Goal: Navigation & Orientation: Find specific page/section

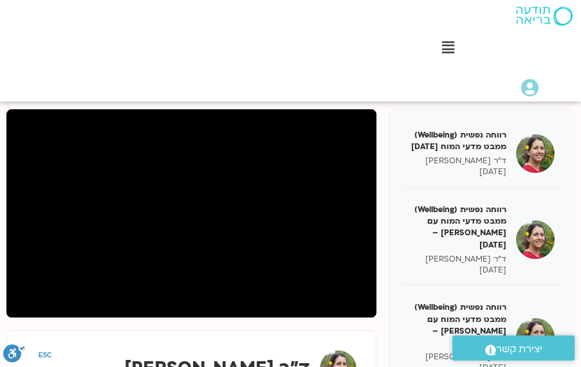
scroll to position [1725, 0]
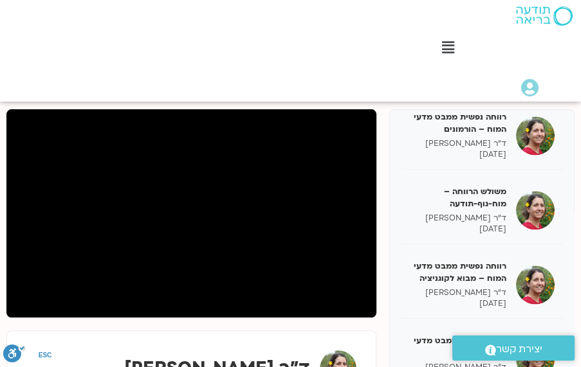
click at [366, 52] on div "Main Menu" at bounding box center [448, 49] width 253 height 21
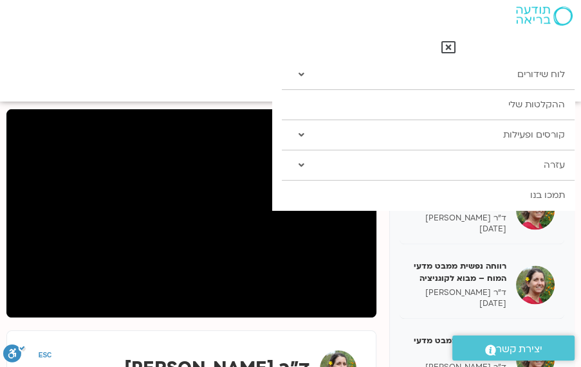
click at [286, 327] on div "רווחה נפשית (Wellbeing) ממבט מדעי המוח 31/01/25 ד"ר נועה אלבלדה 31/01/2025 רווח…" at bounding box center [290, 334] width 568 height 450
click at [451, 46] on icon at bounding box center [448, 48] width 14 height 14
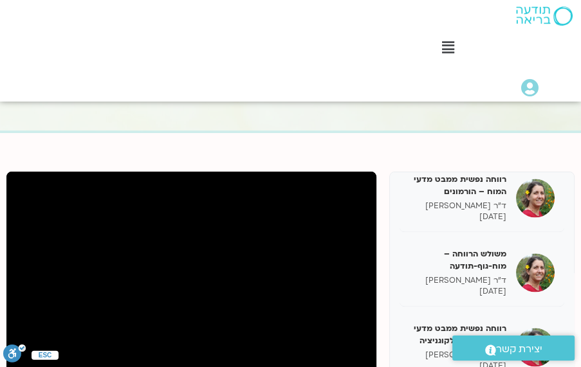
scroll to position [0, 0]
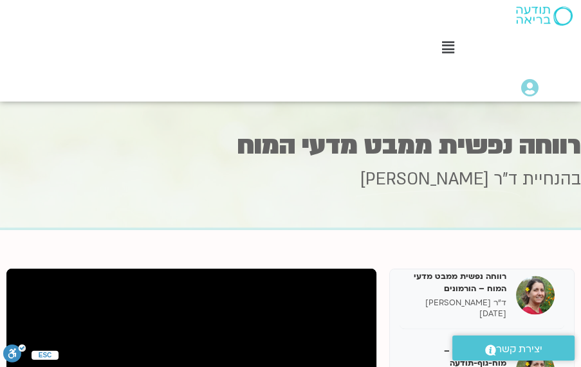
click at [454, 49] on icon at bounding box center [448, 48] width 12 height 14
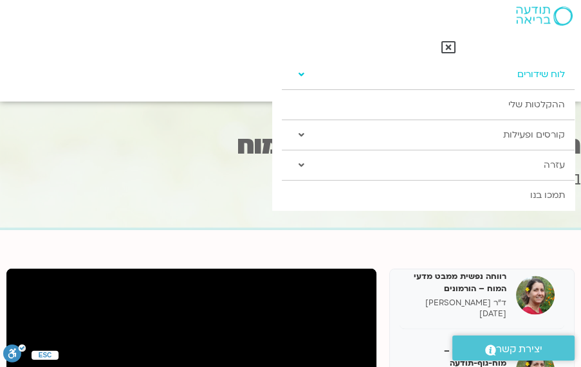
click at [520, 75] on link "לוח שידורים" at bounding box center [428, 75] width 292 height 30
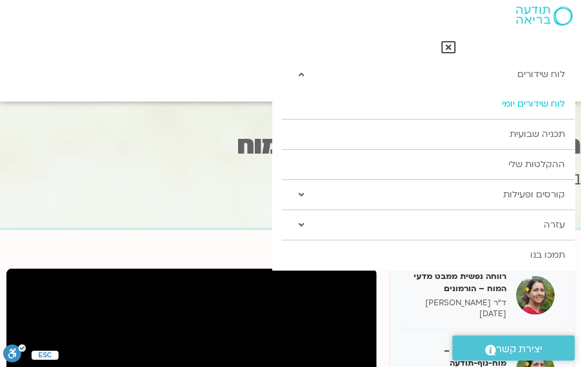
click at [533, 104] on link "לוח שידורים יומי" at bounding box center [428, 104] width 292 height 30
